Goal: Contribute content

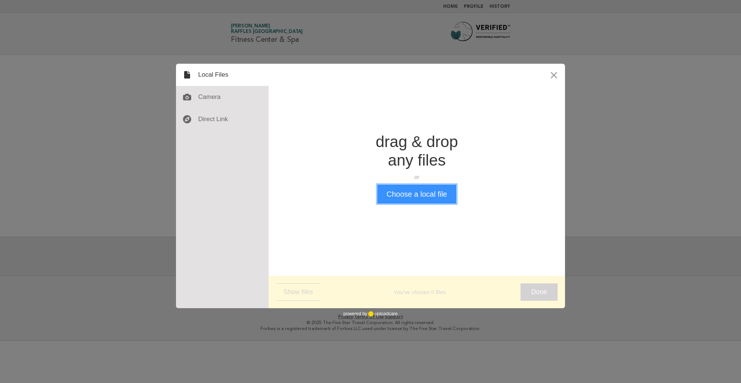
click at [435, 197] on button "Choose a local file" at bounding box center [416, 193] width 79 height 19
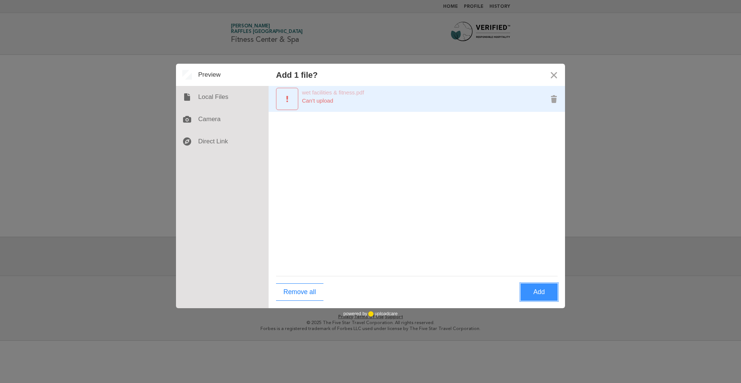
click at [294, 93] on div "Preview wet facilities & fitness.pdf" at bounding box center [287, 99] width 22 height 22
click at [313, 97] on div "Can’t upload" at bounding box center [405, 100] width 259 height 7
click at [553, 100] on button "Remove wet facilities & fitness.pdf" at bounding box center [554, 99] width 22 height 22
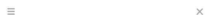
click at [169, 14] on div at bounding box center [105, 11] width 211 height 22
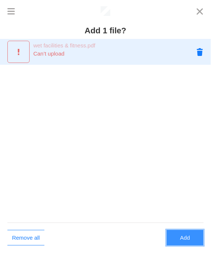
click at [201, 53] on button "Remove wet facilities & fitness.pdf" at bounding box center [200, 52] width 22 height 22
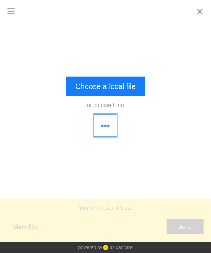
click at [102, 123] on button "button" at bounding box center [105, 125] width 22 height 22
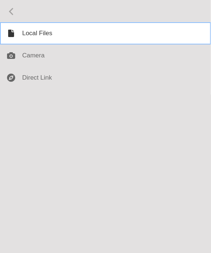
click at [44, 31] on div at bounding box center [105, 33] width 211 height 22
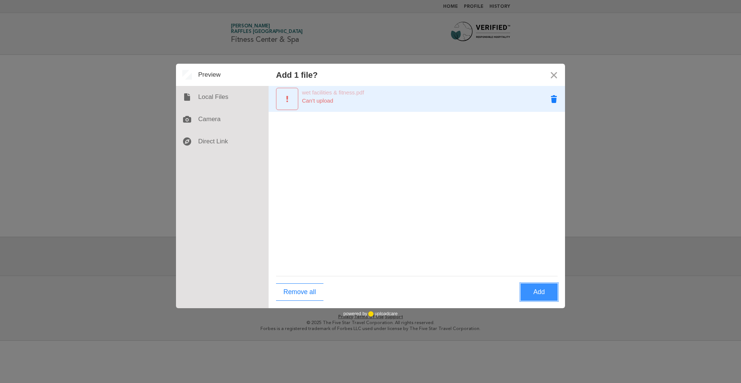
click at [555, 102] on button "Remove wet facilities & fitness.pdf" at bounding box center [554, 99] width 22 height 22
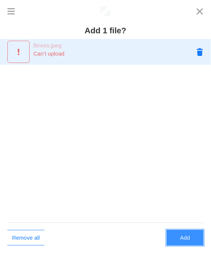
click at [199, 52] on button "Remove fitness.jpeg" at bounding box center [200, 52] width 22 height 22
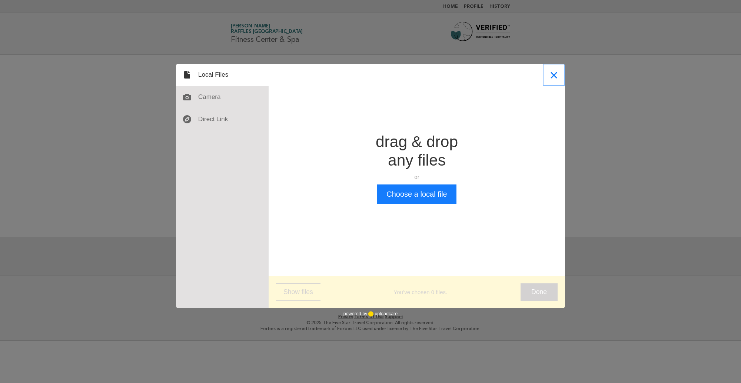
click at [556, 73] on button "Close" at bounding box center [554, 75] width 22 height 22
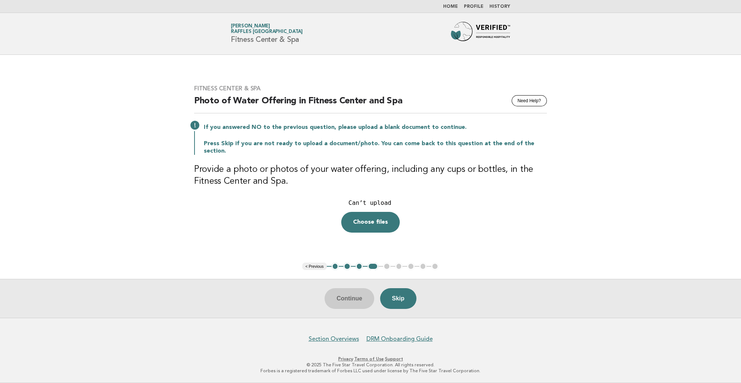
click at [344, 296] on div "Continue Skip" at bounding box center [370, 298] width 741 height 39
click at [530, 103] on button "Need Help?" at bounding box center [528, 100] width 35 height 11
click at [403, 297] on button "Skip" at bounding box center [398, 298] width 36 height 21
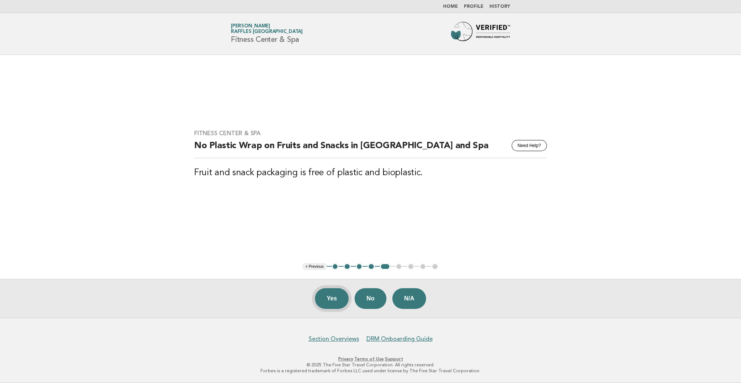
click at [320, 298] on button "Yes" at bounding box center [332, 298] width 34 height 21
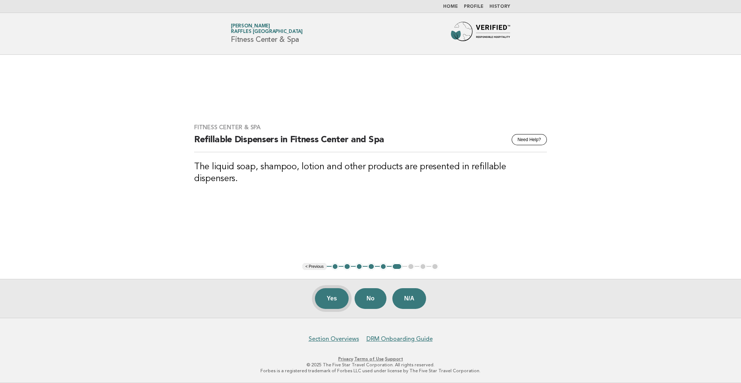
click at [332, 294] on button "Yes" at bounding box center [332, 298] width 34 height 21
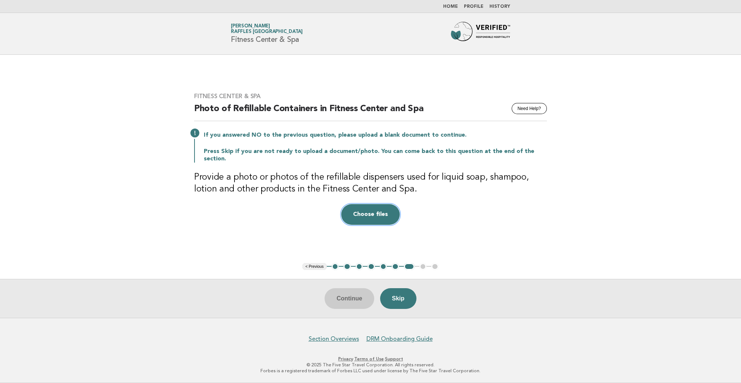
click at [370, 207] on button "Choose files" at bounding box center [370, 214] width 59 height 21
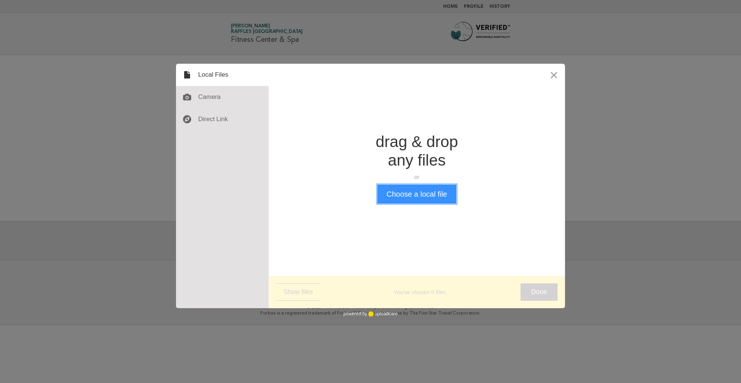
click at [408, 198] on button "Choose a local file" at bounding box center [416, 193] width 79 height 19
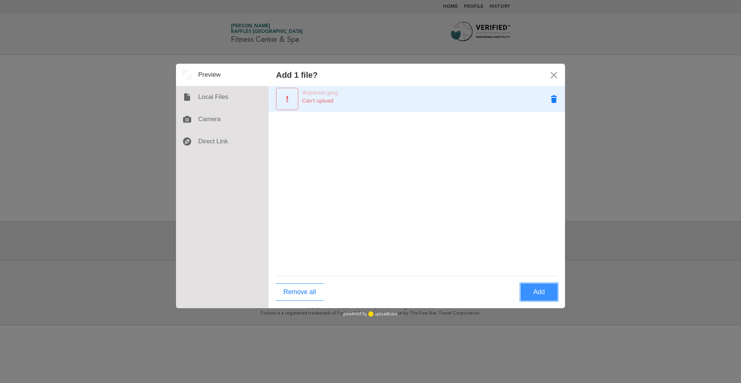
click at [554, 99] on button "Remove dispanser.jpeg" at bounding box center [554, 99] width 22 height 22
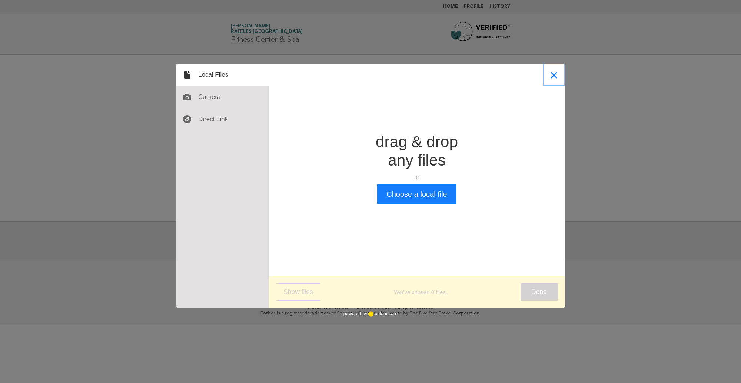
click at [553, 76] on button "Close" at bounding box center [554, 75] width 22 height 22
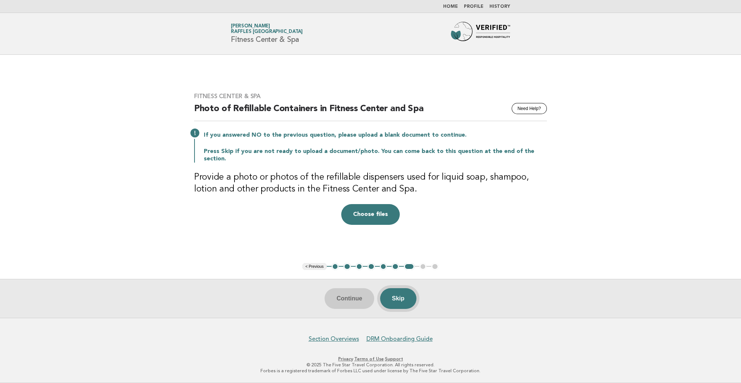
click at [402, 299] on button "Skip" at bounding box center [398, 298] width 36 height 21
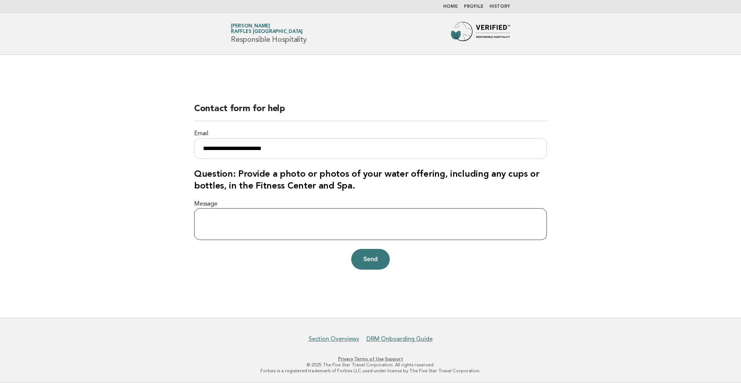
click at [223, 229] on textarea "Message" at bounding box center [370, 224] width 353 height 32
type textarea "**********"
click at [368, 257] on button "Send" at bounding box center [370, 259] width 38 height 21
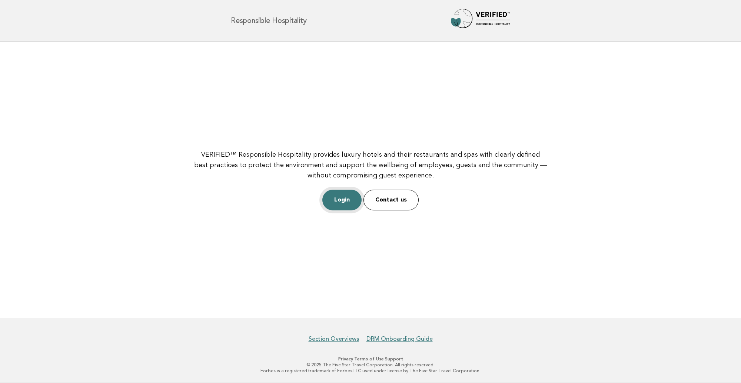
click at [343, 199] on link "Login" at bounding box center [341, 200] width 39 height 21
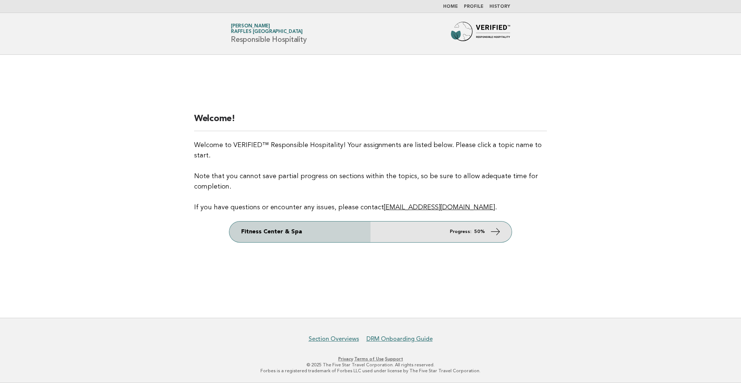
click at [362, 230] on link "Fitness Center & Spa Progress: 50%" at bounding box center [370, 231] width 282 height 21
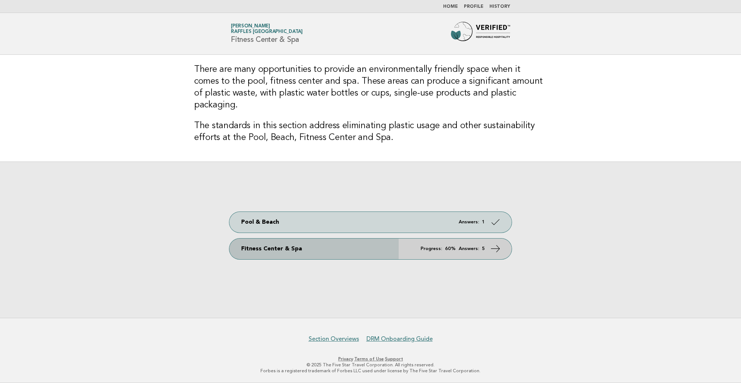
click at [472, 246] on em "Answers:" at bounding box center [468, 248] width 20 height 5
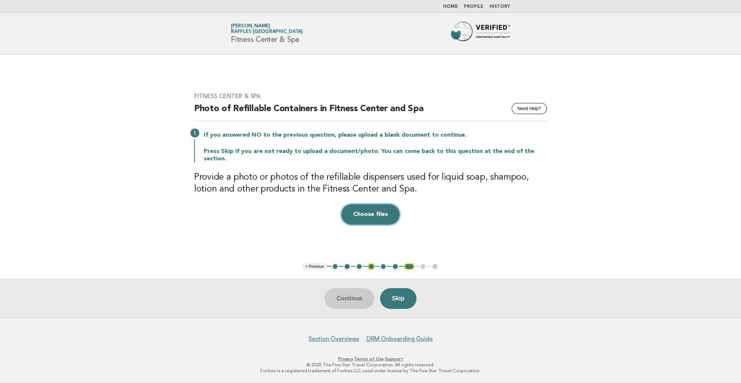
click at [380, 207] on button "Choose files" at bounding box center [370, 214] width 59 height 21
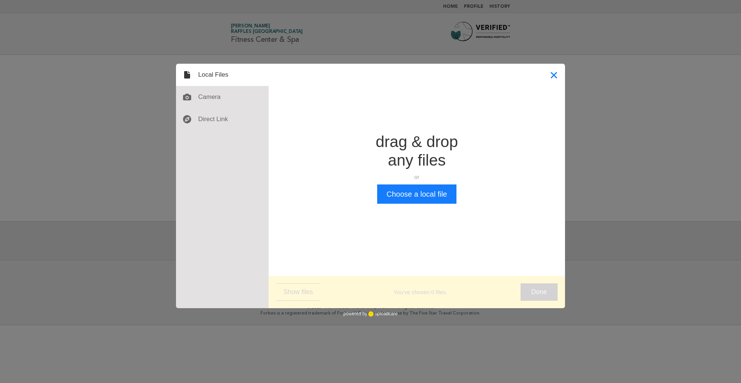
click at [557, 75] on button "Close" at bounding box center [554, 75] width 22 height 22
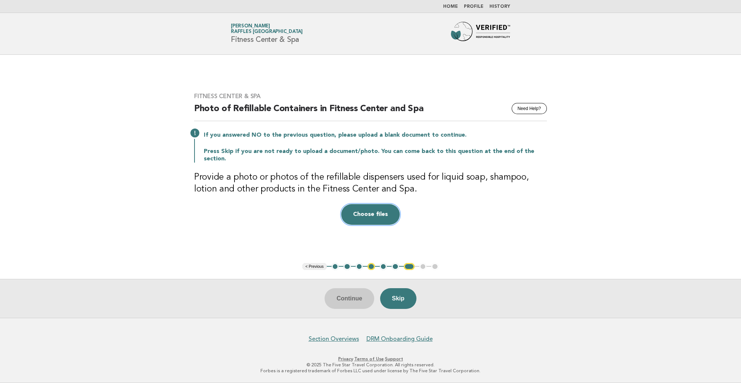
click at [364, 213] on button "Choose files" at bounding box center [370, 214] width 59 height 21
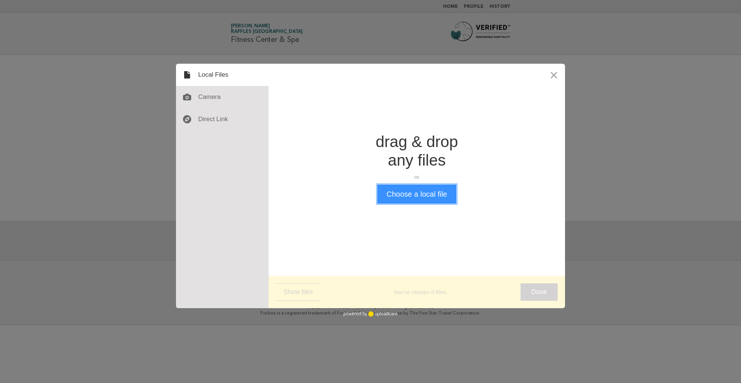
click at [422, 190] on button "Choose a local file" at bounding box center [416, 193] width 79 height 19
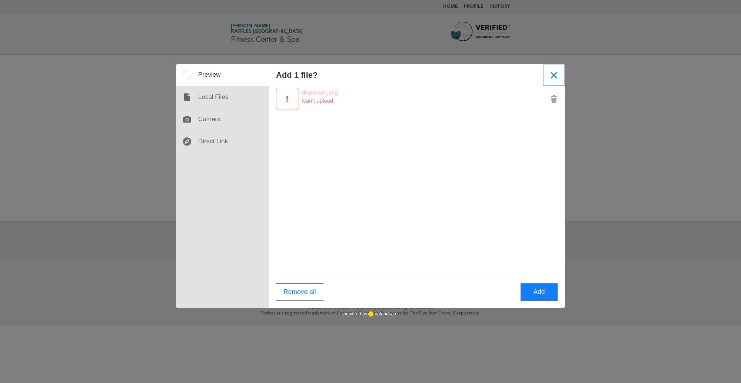
click at [550, 74] on button "Close" at bounding box center [554, 75] width 22 height 22
